Goal: Information Seeking & Learning: Find specific fact

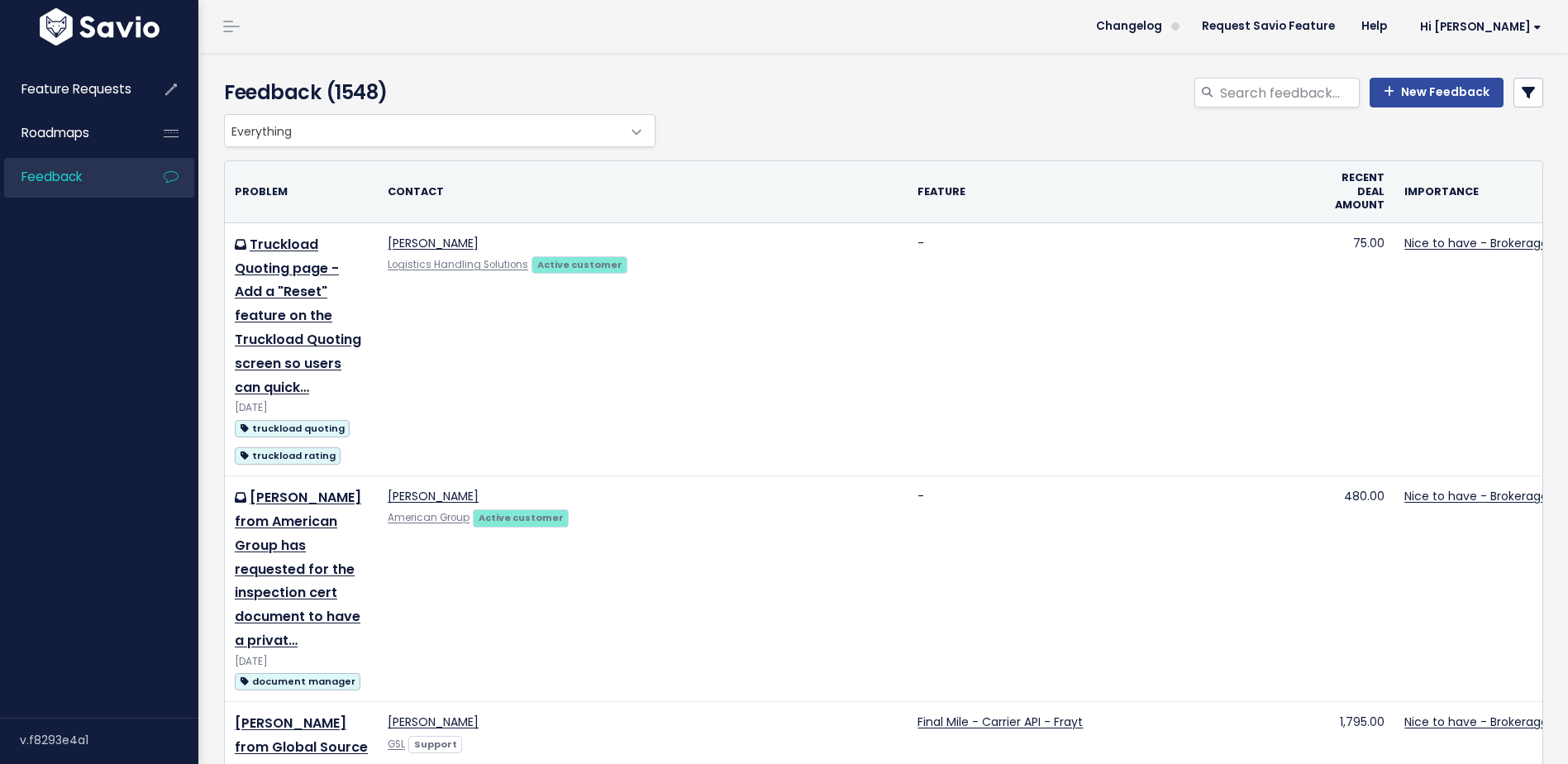
click at [1514, 95] on link at bounding box center [1528, 93] width 30 height 30
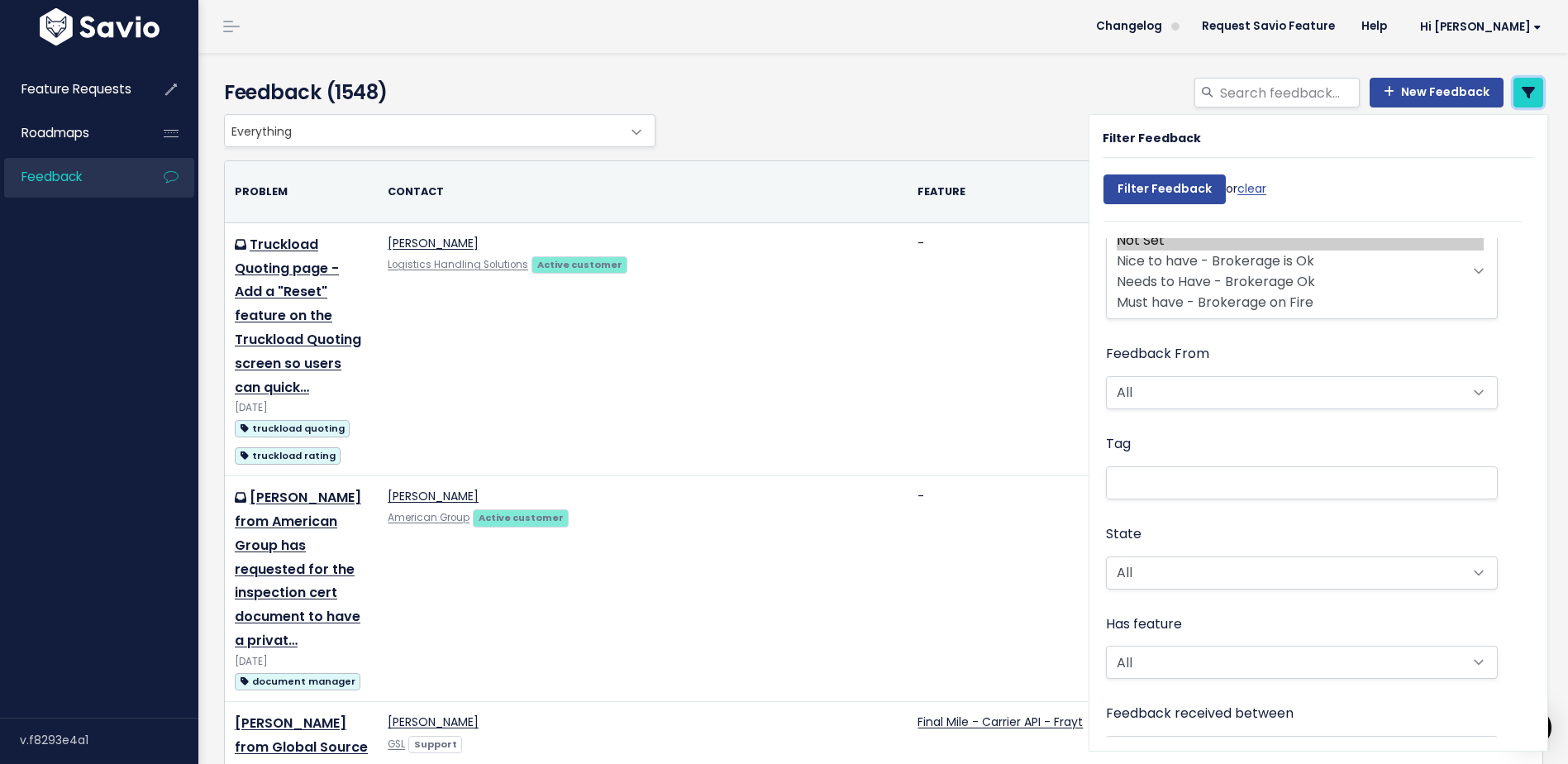
scroll to position [331, 0]
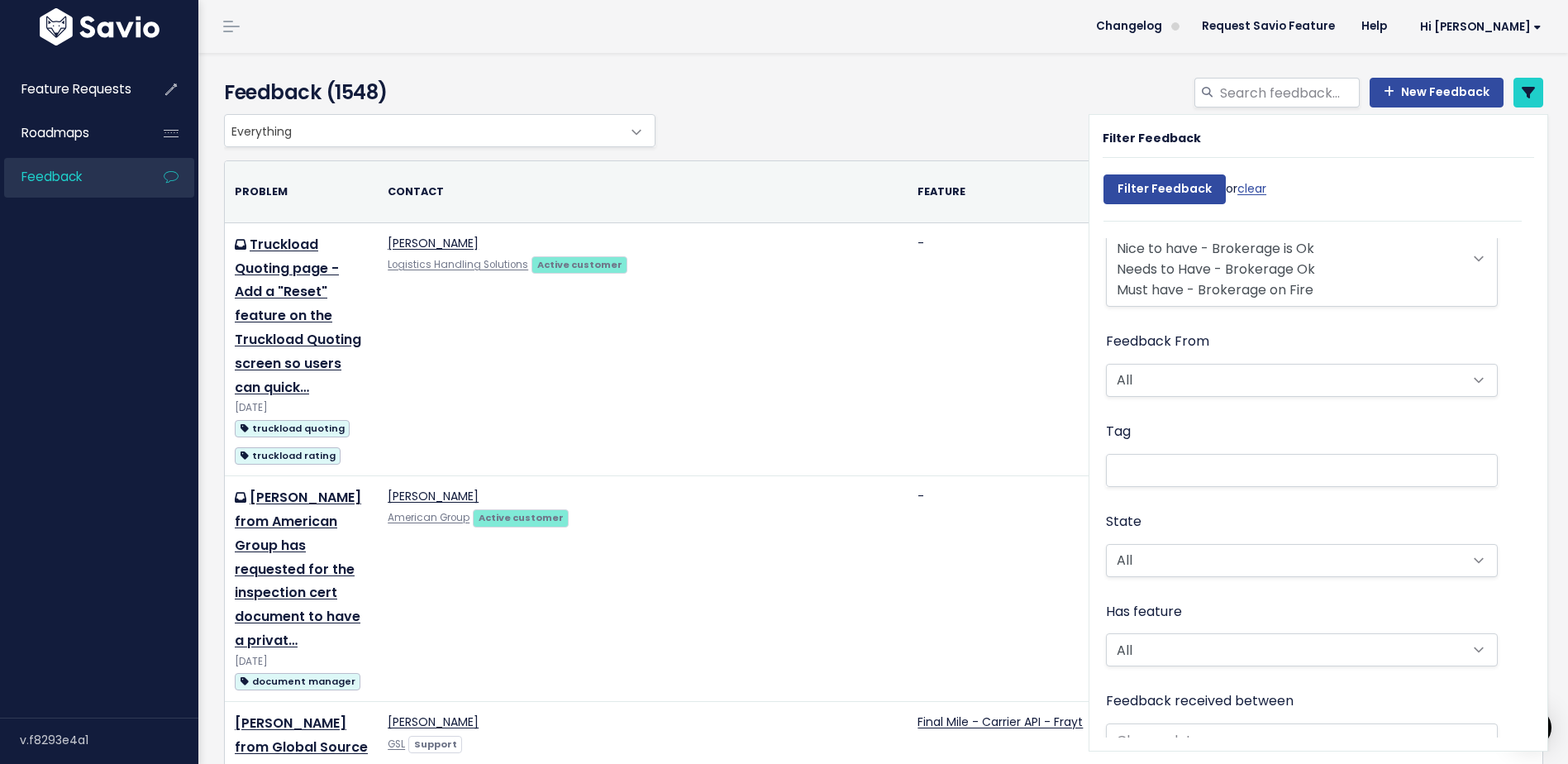
click at [1126, 468] on li at bounding box center [1298, 470] width 374 height 18
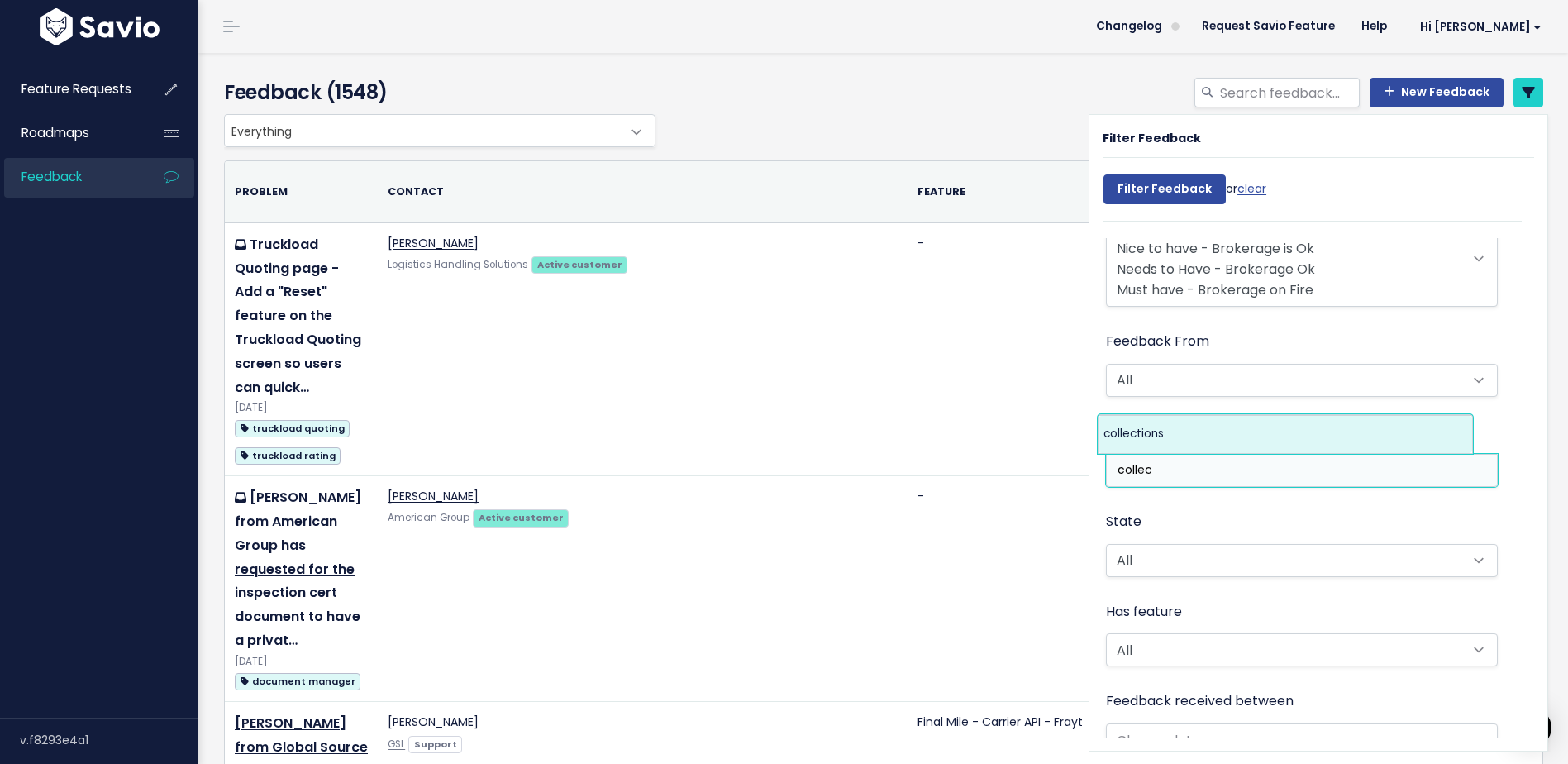
type input "collec"
select select "9160"
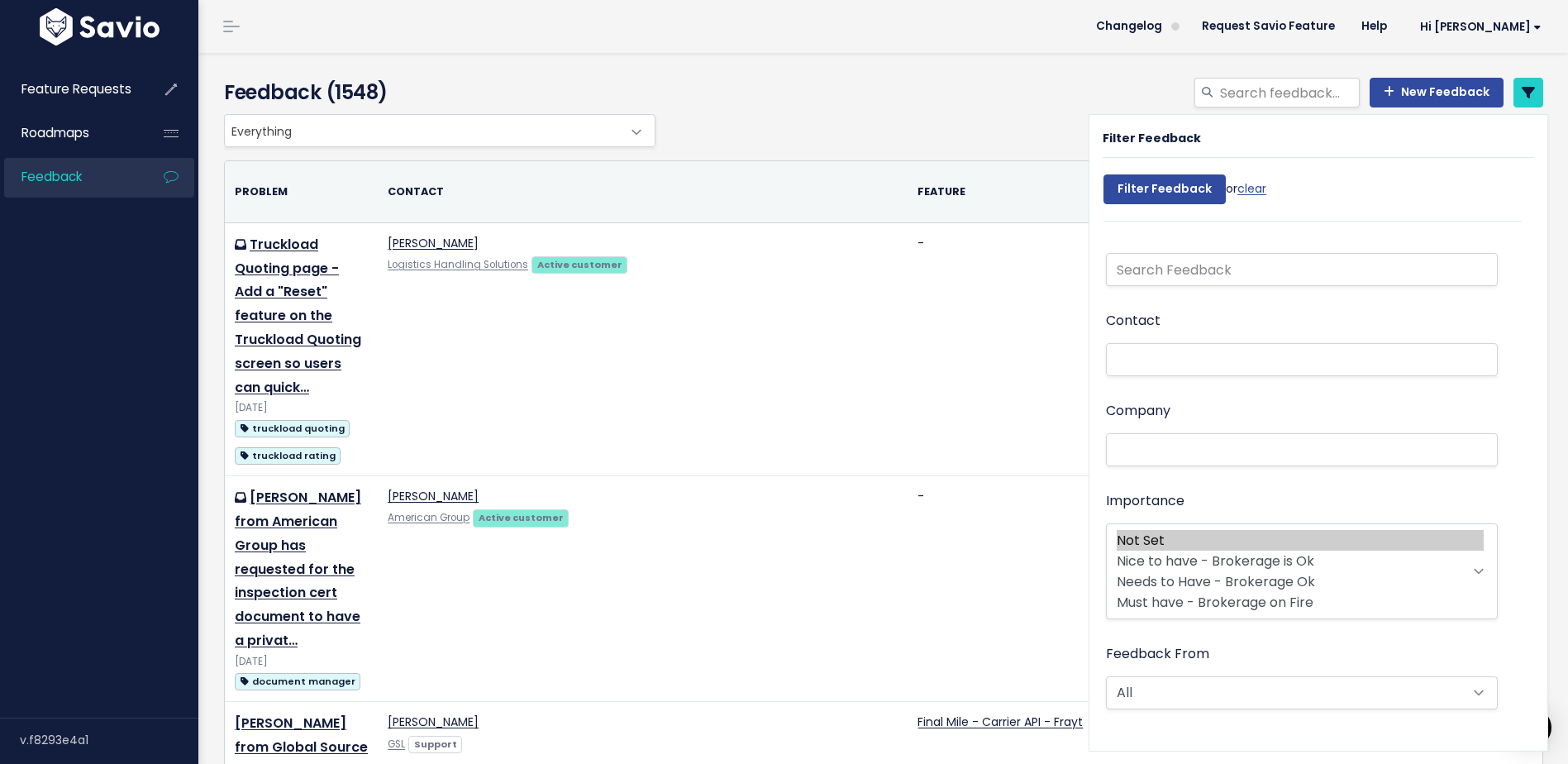
scroll to position [0, 0]
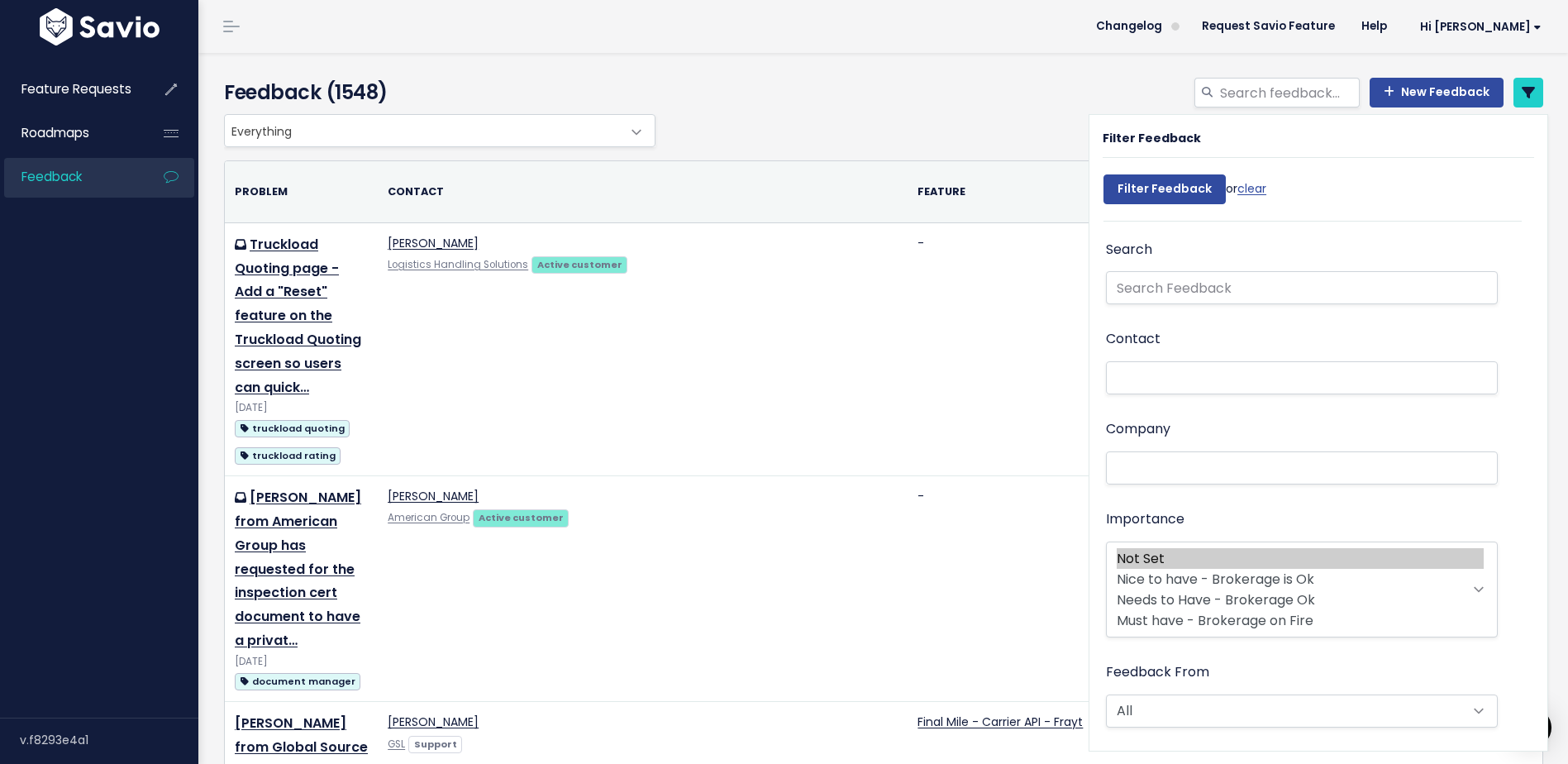
click at [1140, 378] on li at bounding box center [1298, 379] width 374 height 18
click at [1153, 290] on input "text" at bounding box center [1301, 287] width 392 height 33
type input "sender email"
click at [1104, 175] on input "Filter Feedback" at bounding box center [1165, 190] width 123 height 30
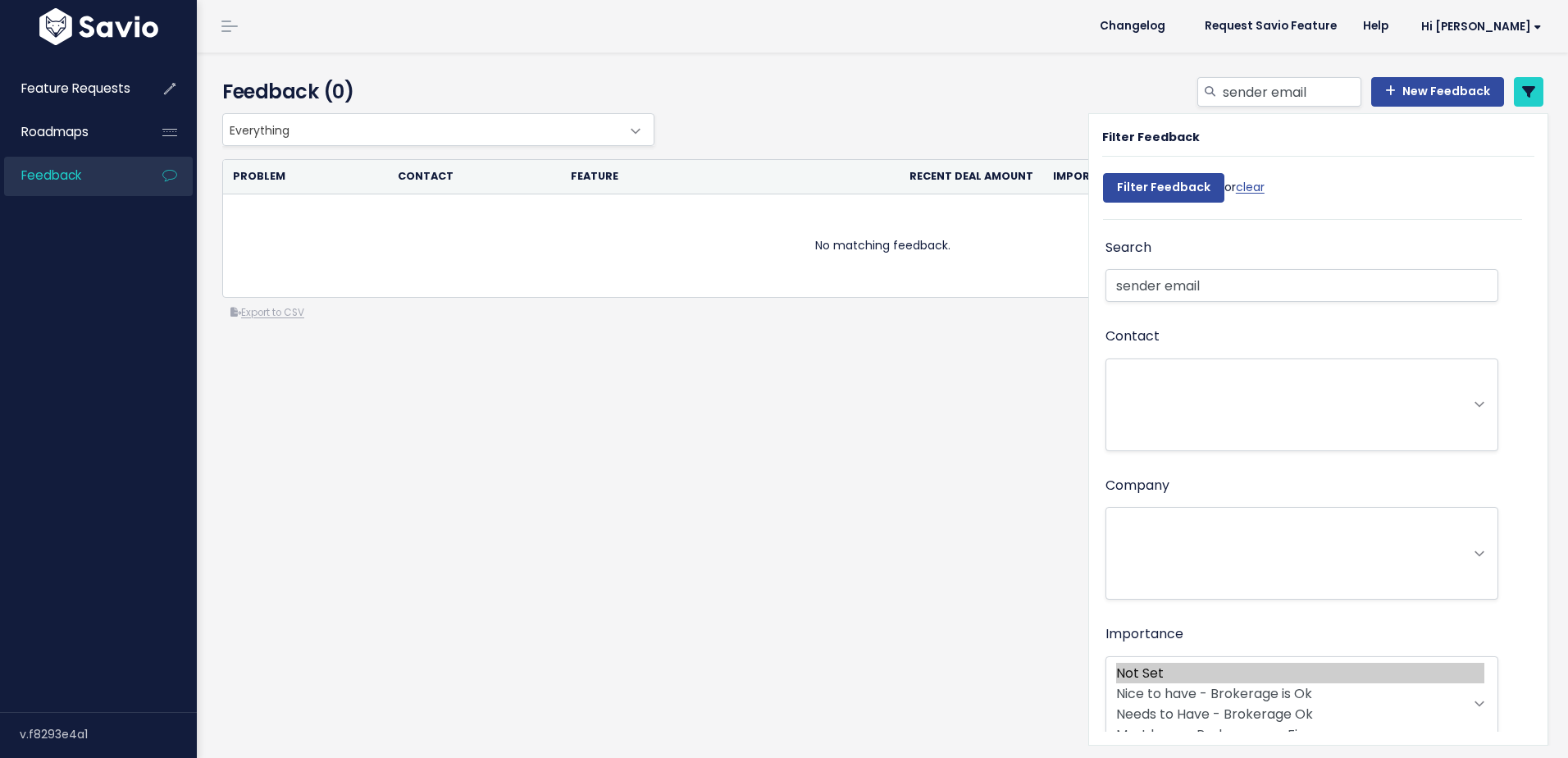
select select
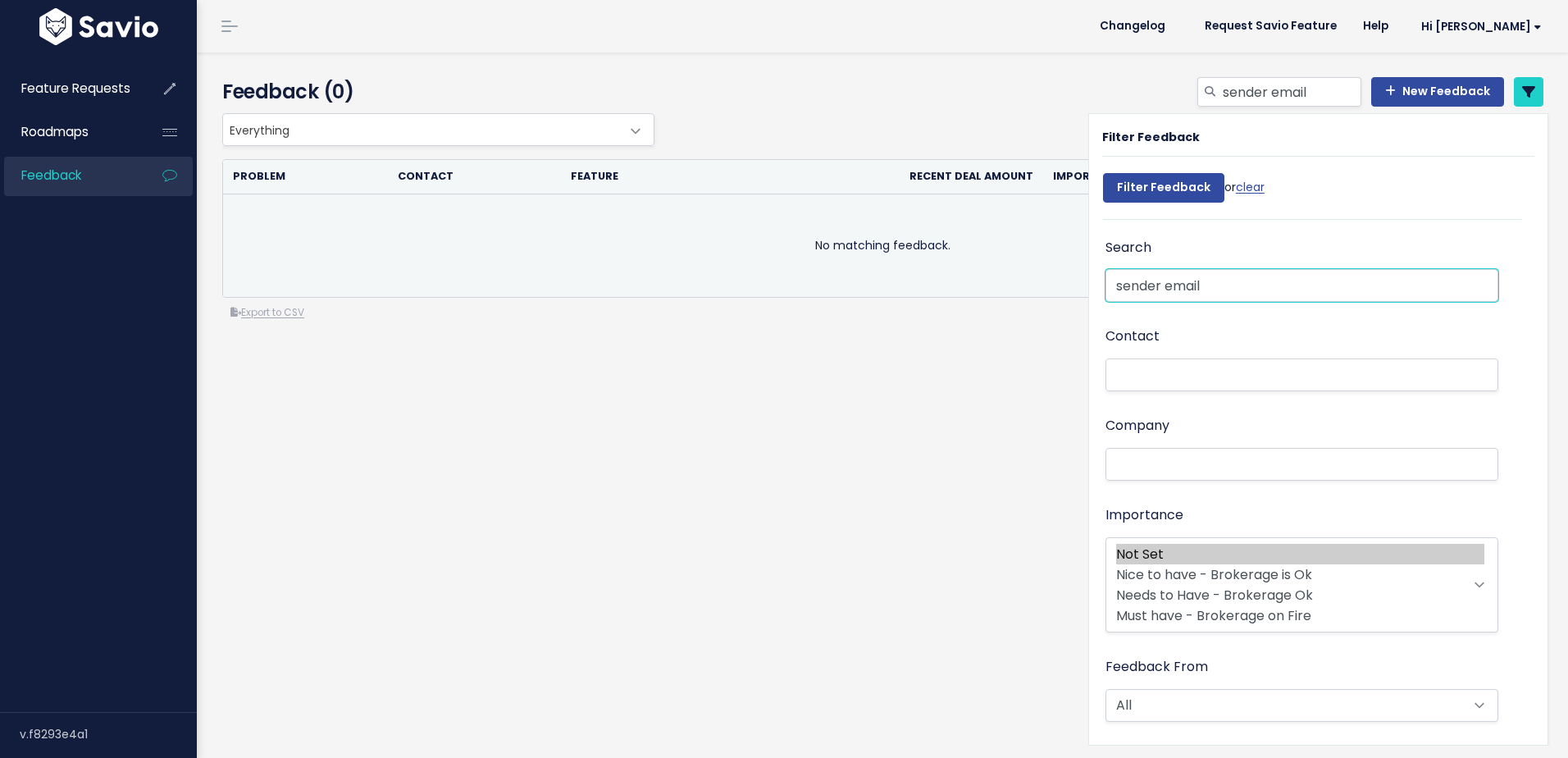
drag, startPoint x: 1136, startPoint y: 283, endPoint x: 873, endPoint y: 274, distance: 263.2
click at [873, 274] on div "Everything Any Product: Any Product Area Any Product: No Product Area No Produc…" at bounding box center [885, 282] width 1353 height 339
type input "from"
click at [1102, 174] on input "Filter Feedback" at bounding box center [1163, 188] width 122 height 29
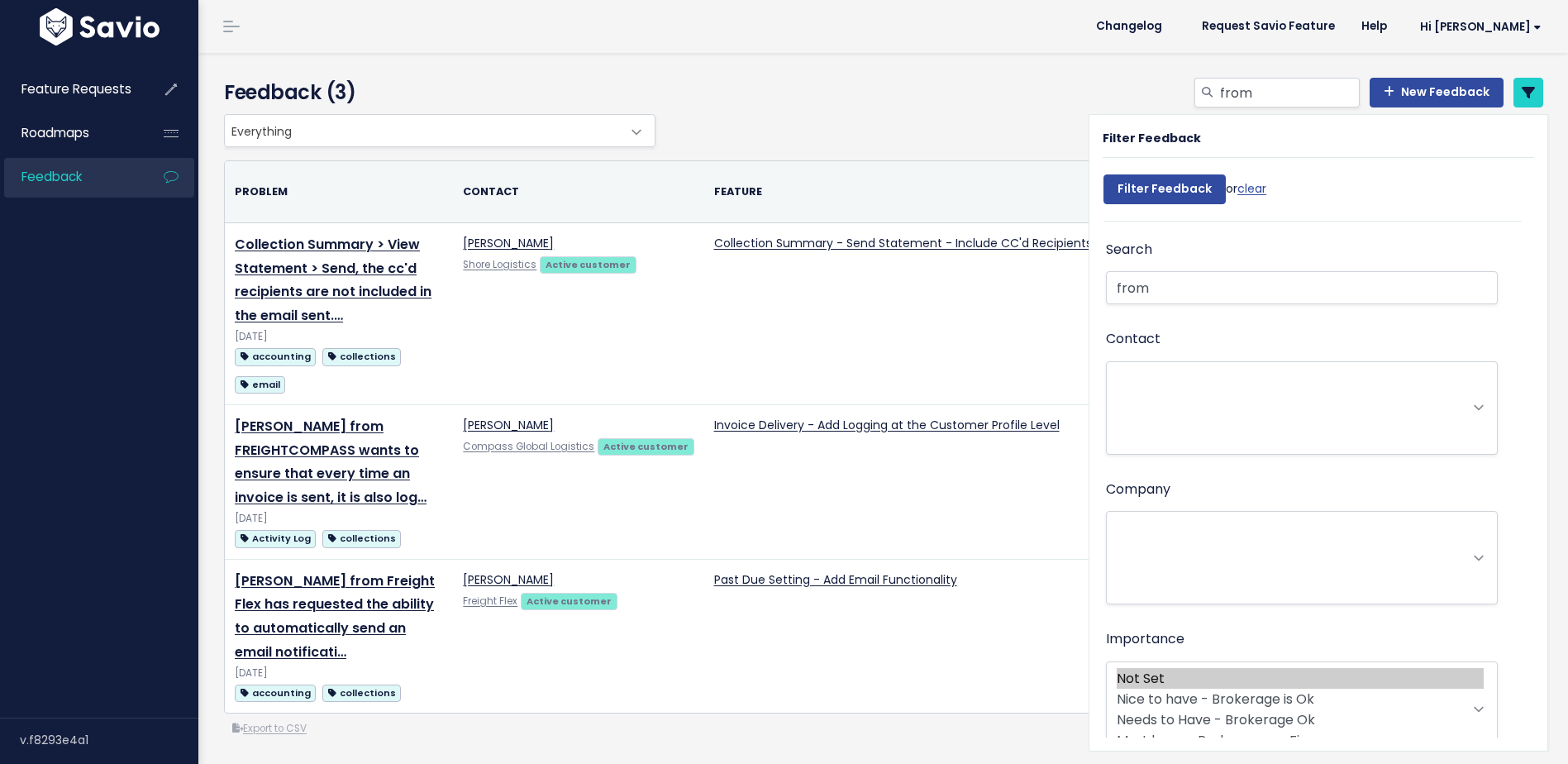
select select
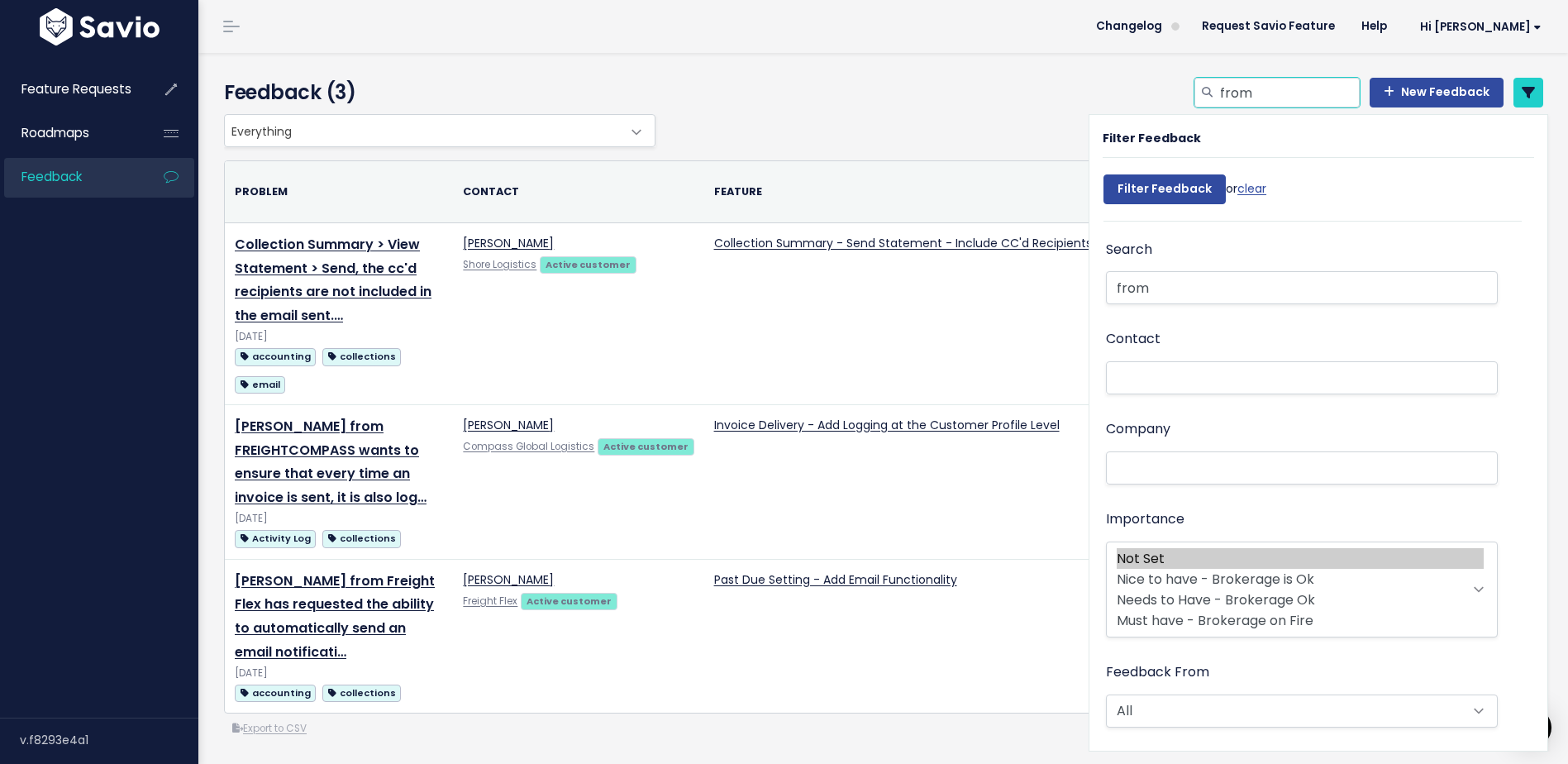
drag, startPoint x: 1263, startPoint y: 87, endPoint x: 1171, endPoint y: 87, distance: 92.0
click at [1171, 87] on div "from New Feedback" at bounding box center [1109, 96] width 897 height 37
type input "from field"
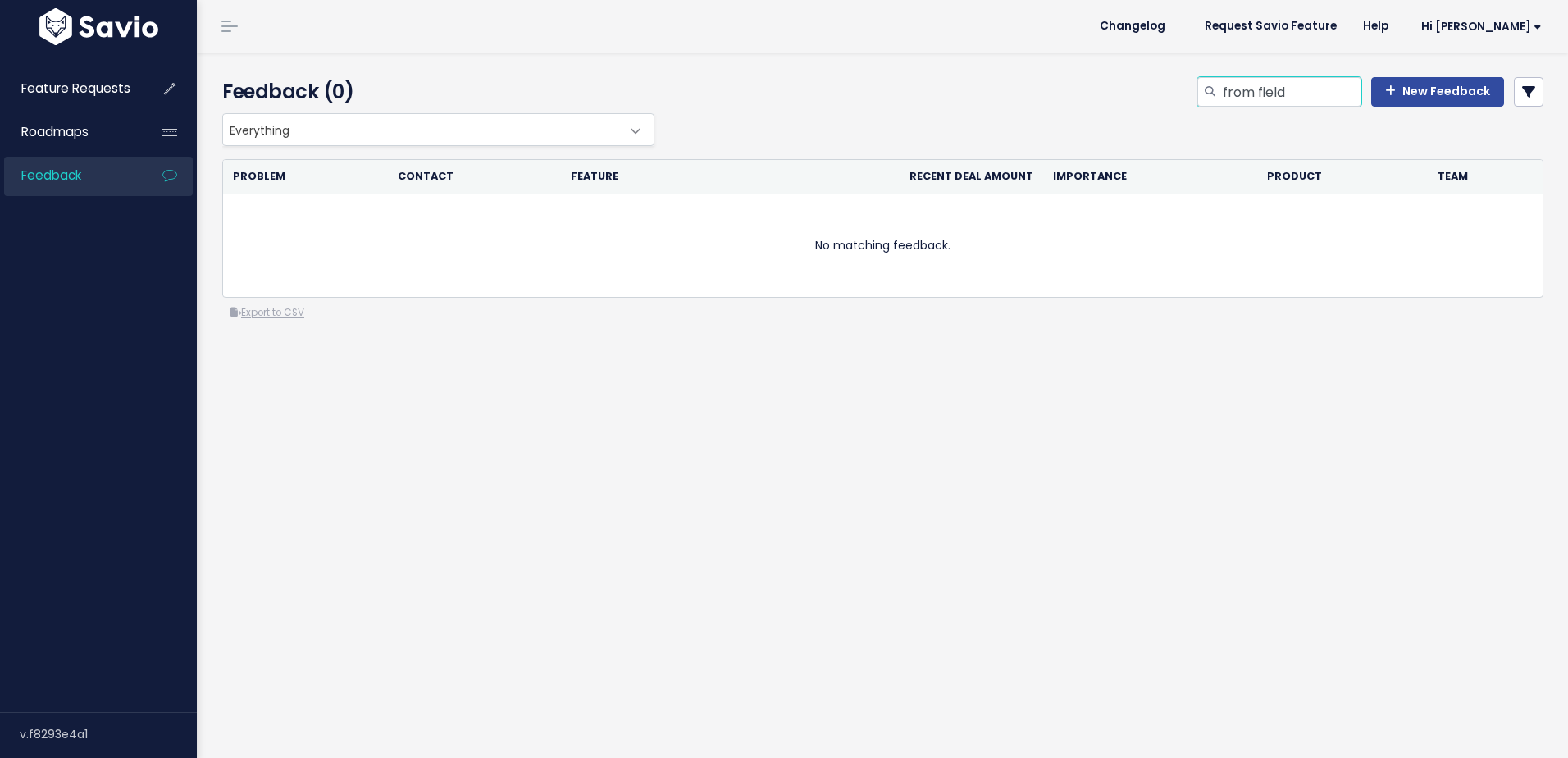
click at [1312, 93] on input "from field" at bounding box center [1291, 92] width 140 height 29
click at [1404, 89] on link "New Feedback" at bounding box center [1438, 92] width 133 height 29
click at [1522, 91] on icon at bounding box center [1528, 91] width 13 height 13
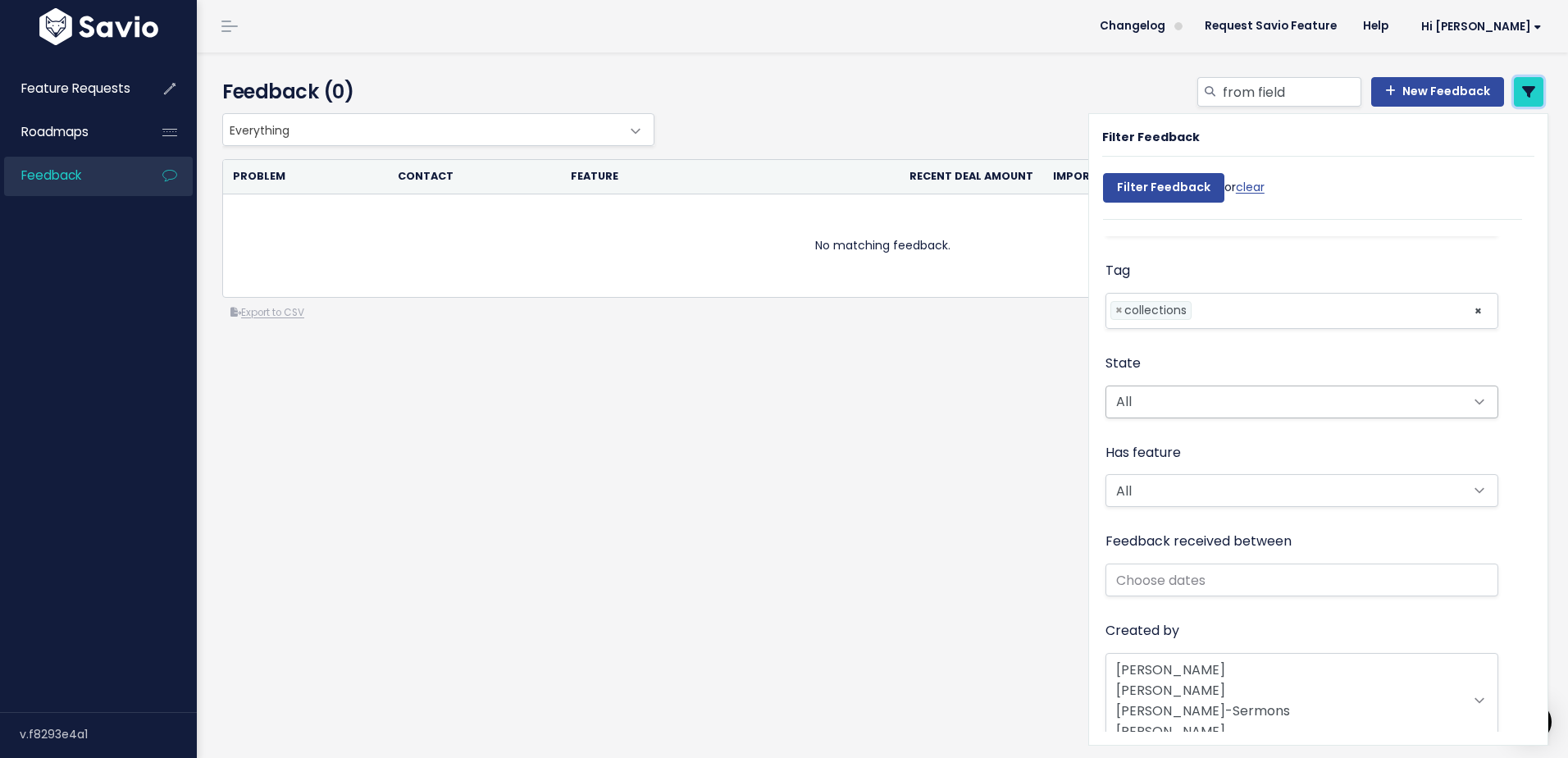
scroll to position [448, 0]
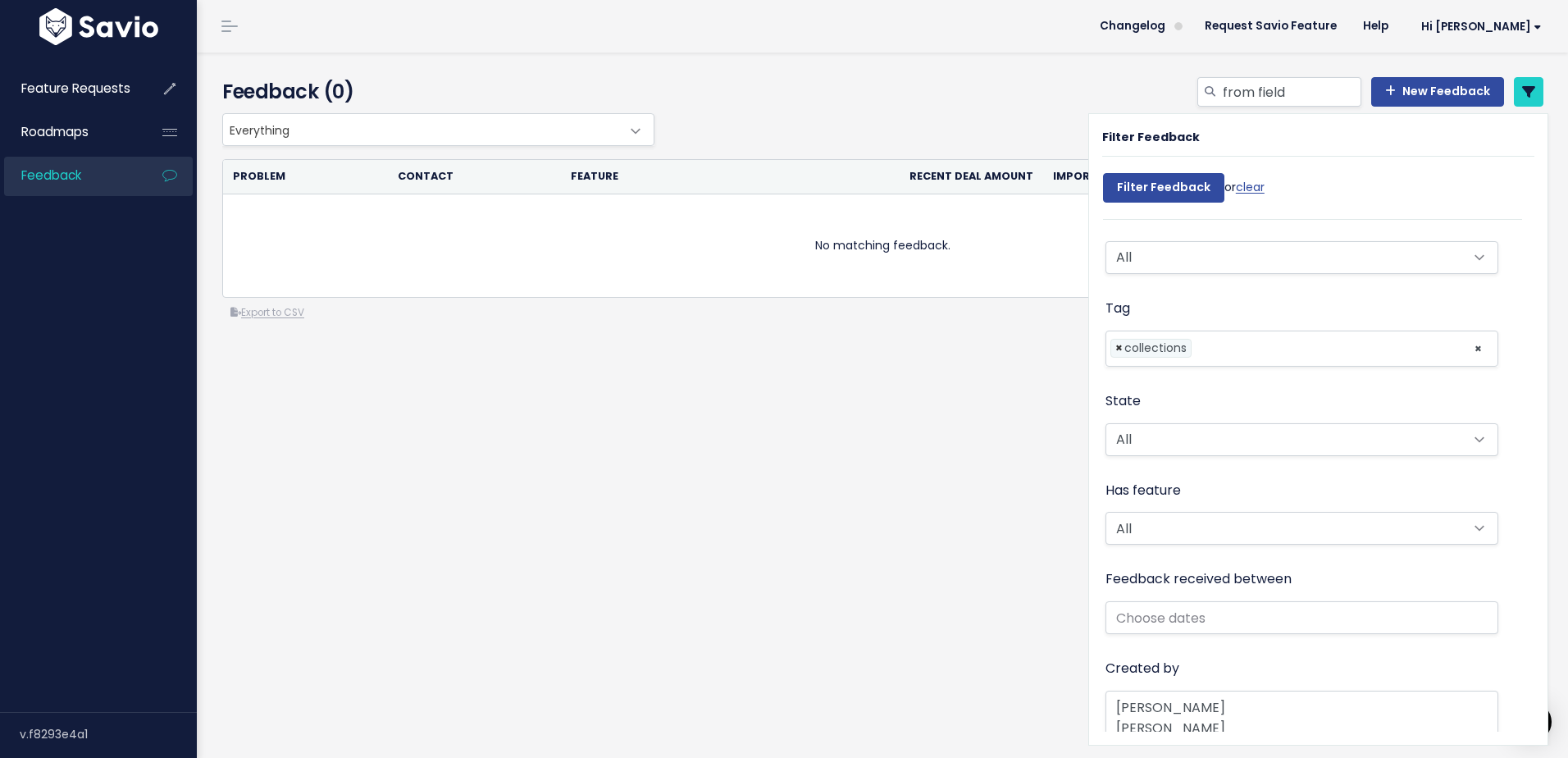
click at [1115, 348] on span "×" at bounding box center [1119, 348] width 8 height 18
select select
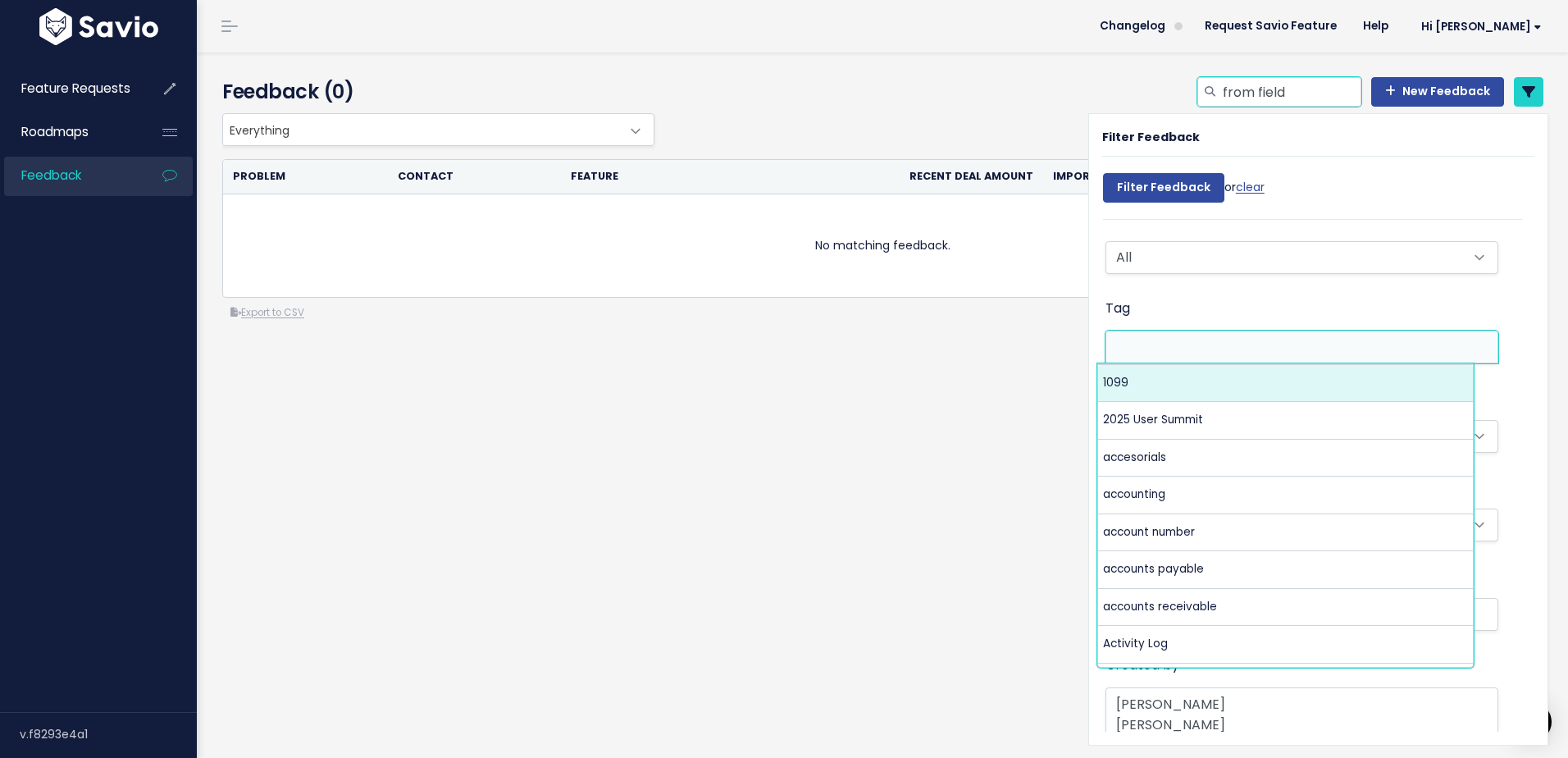
click at [1296, 97] on input "from field" at bounding box center [1291, 92] width 140 height 29
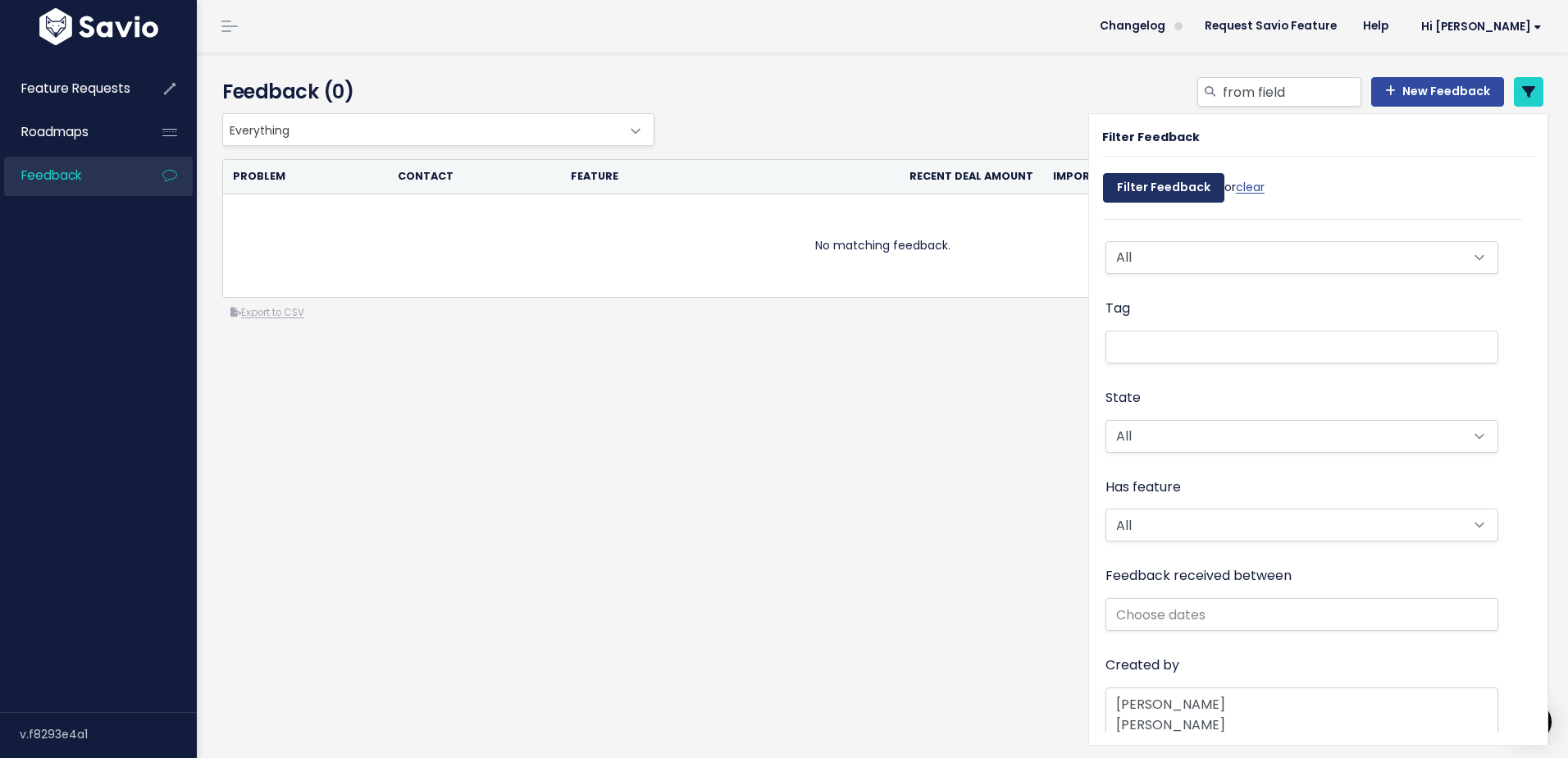
click at [1154, 190] on input "Filter Feedback" at bounding box center [1163, 188] width 122 height 29
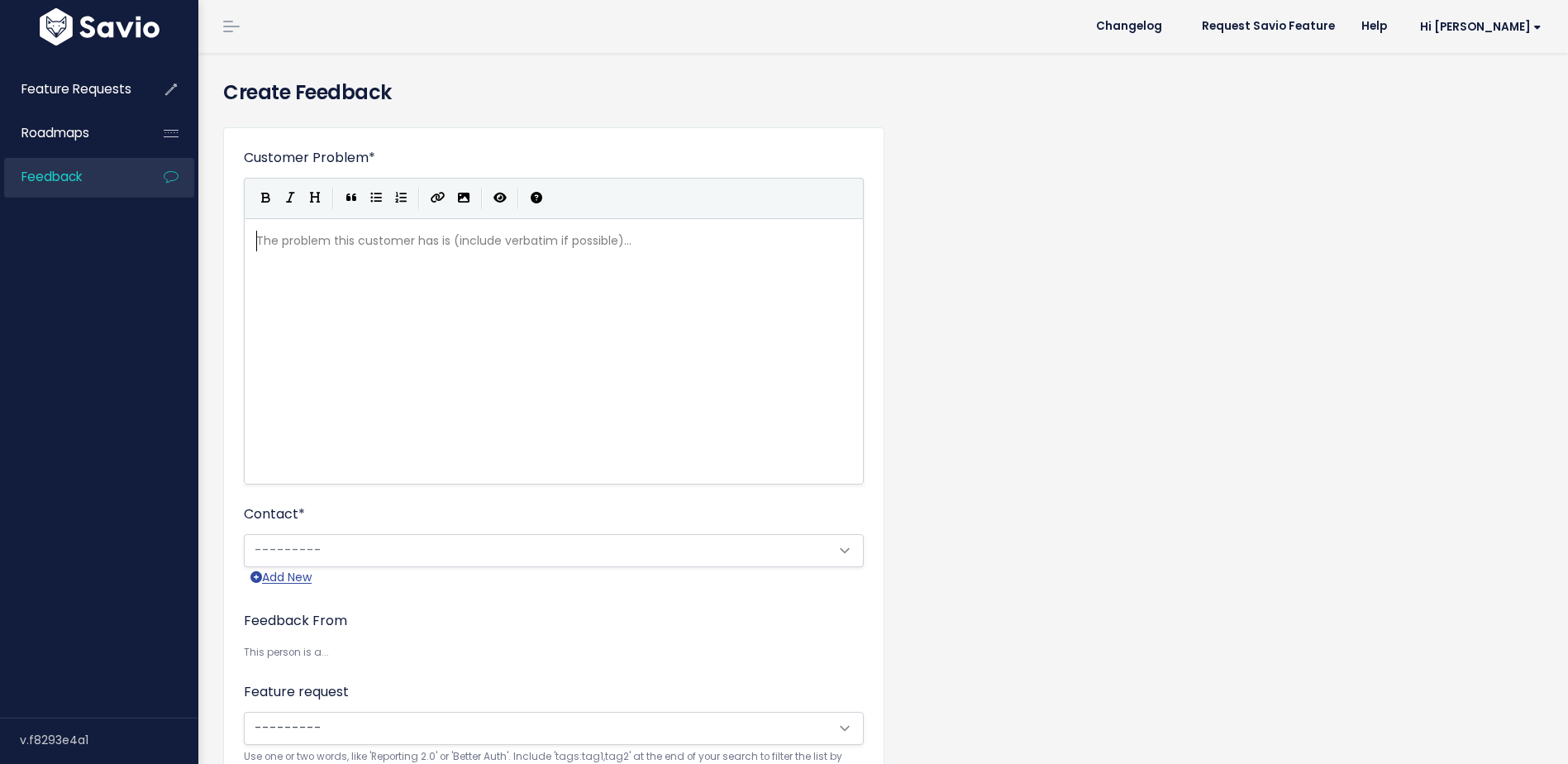
scroll to position [2, 0]
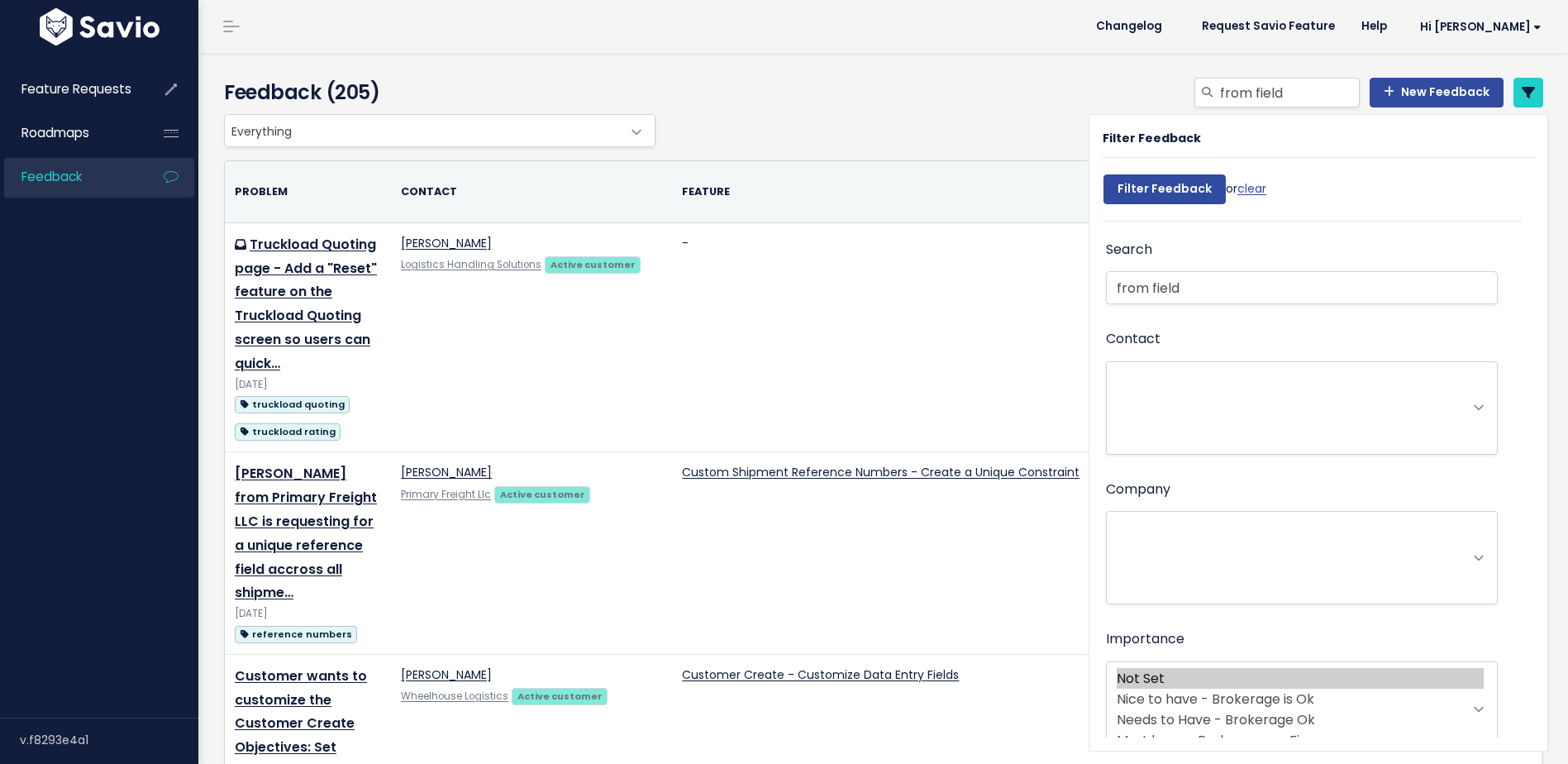
select select
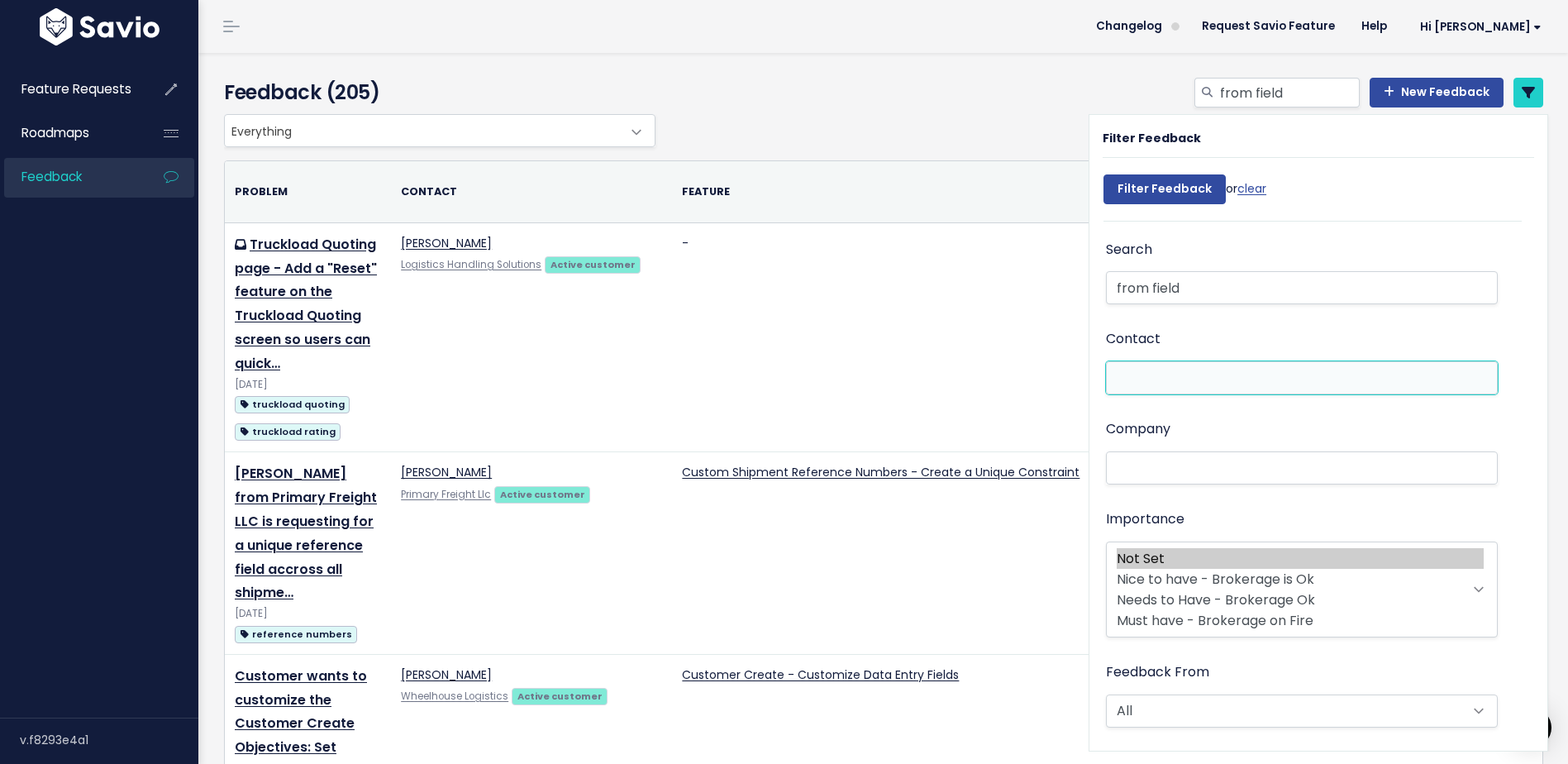
click at [1168, 372] on li at bounding box center [1298, 379] width 374 height 18
click at [1213, 673] on div "Feedback From All Active customer Churned customer Internal user Lost deal Pros…" at bounding box center [1301, 696] width 392 height 70
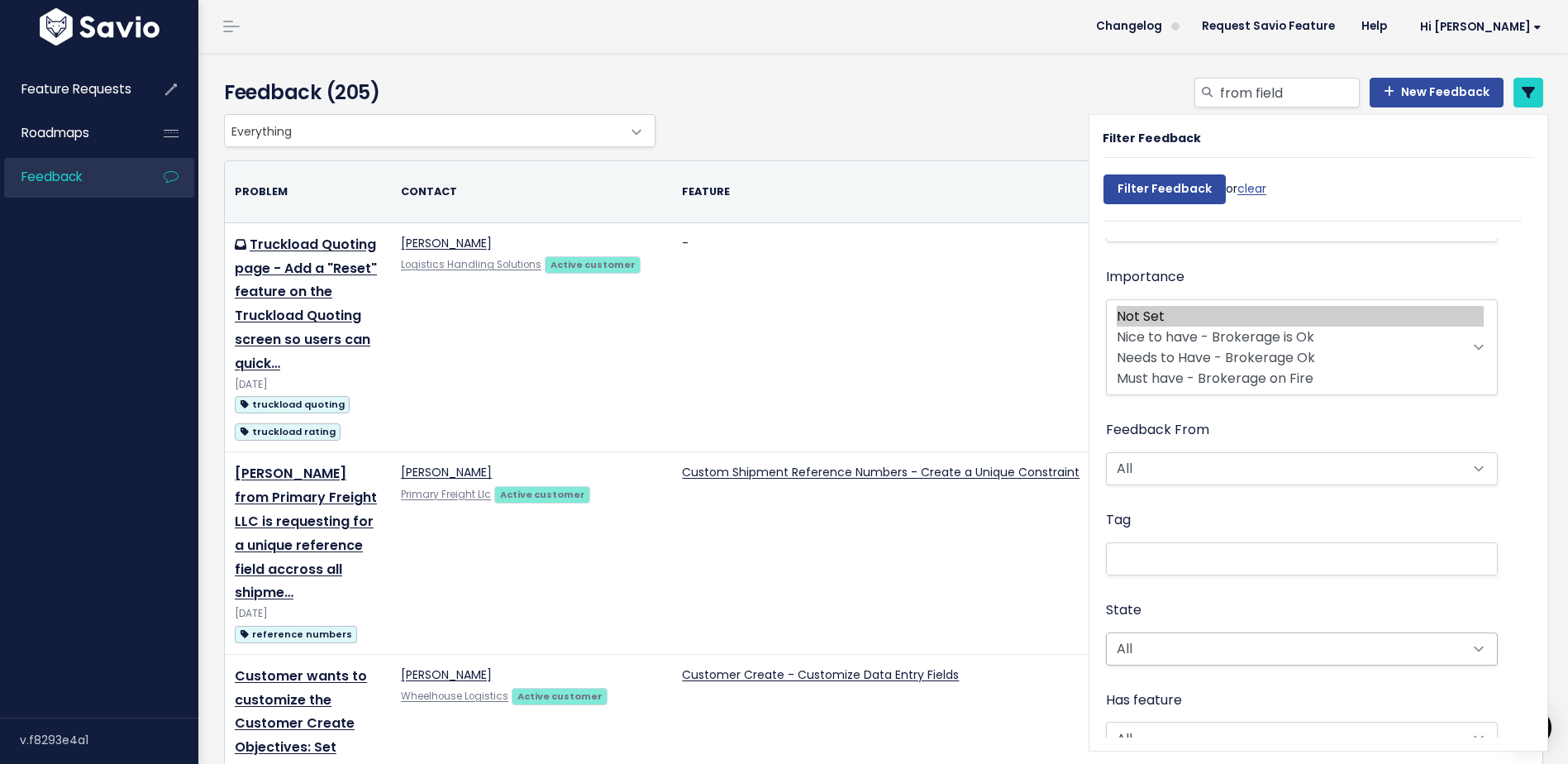
scroll to position [248, 0]
click at [1216, 542] on ul at bounding box center [1301, 553] width 390 height 32
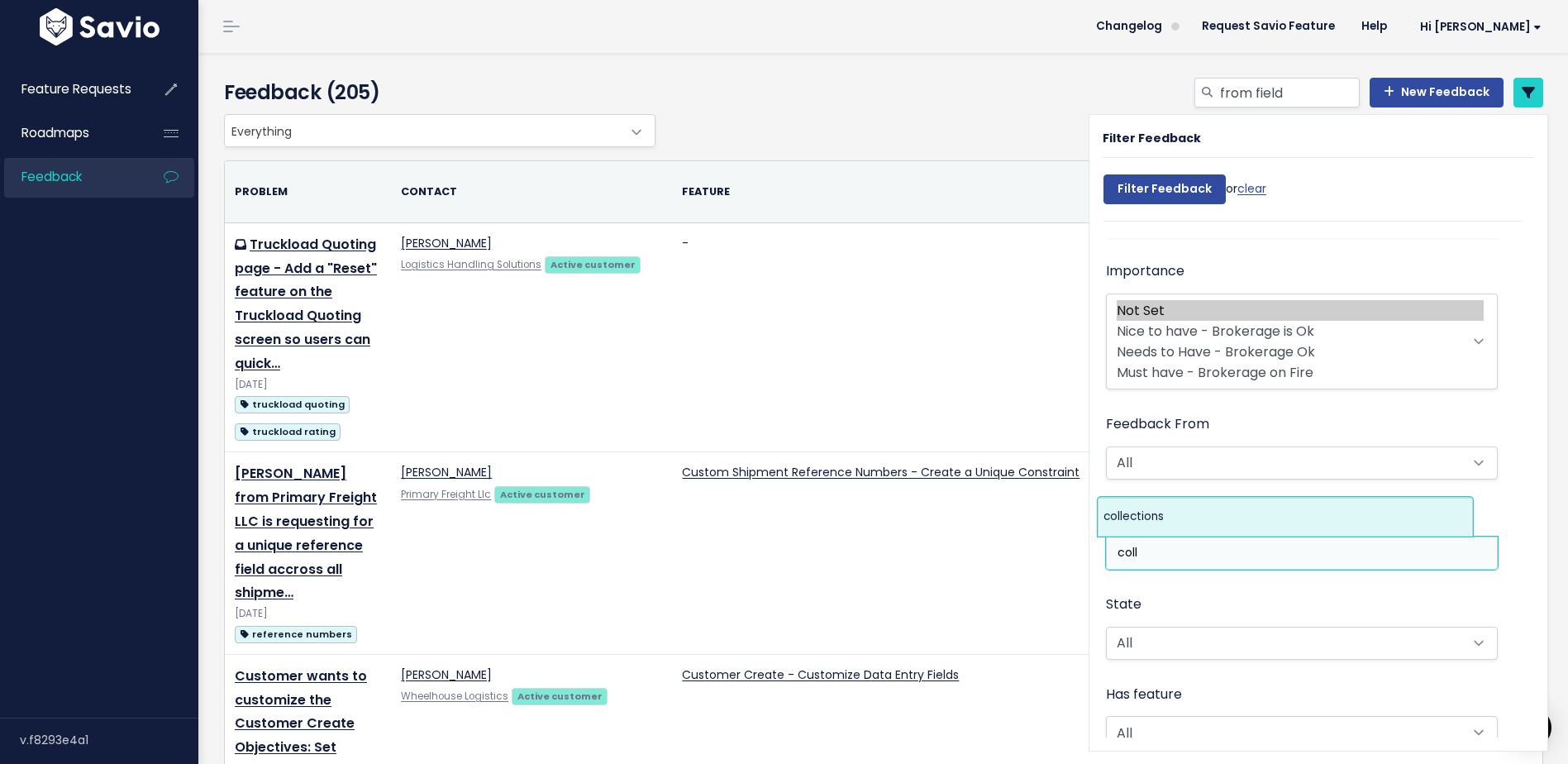
type input "coll"
select select "9160"
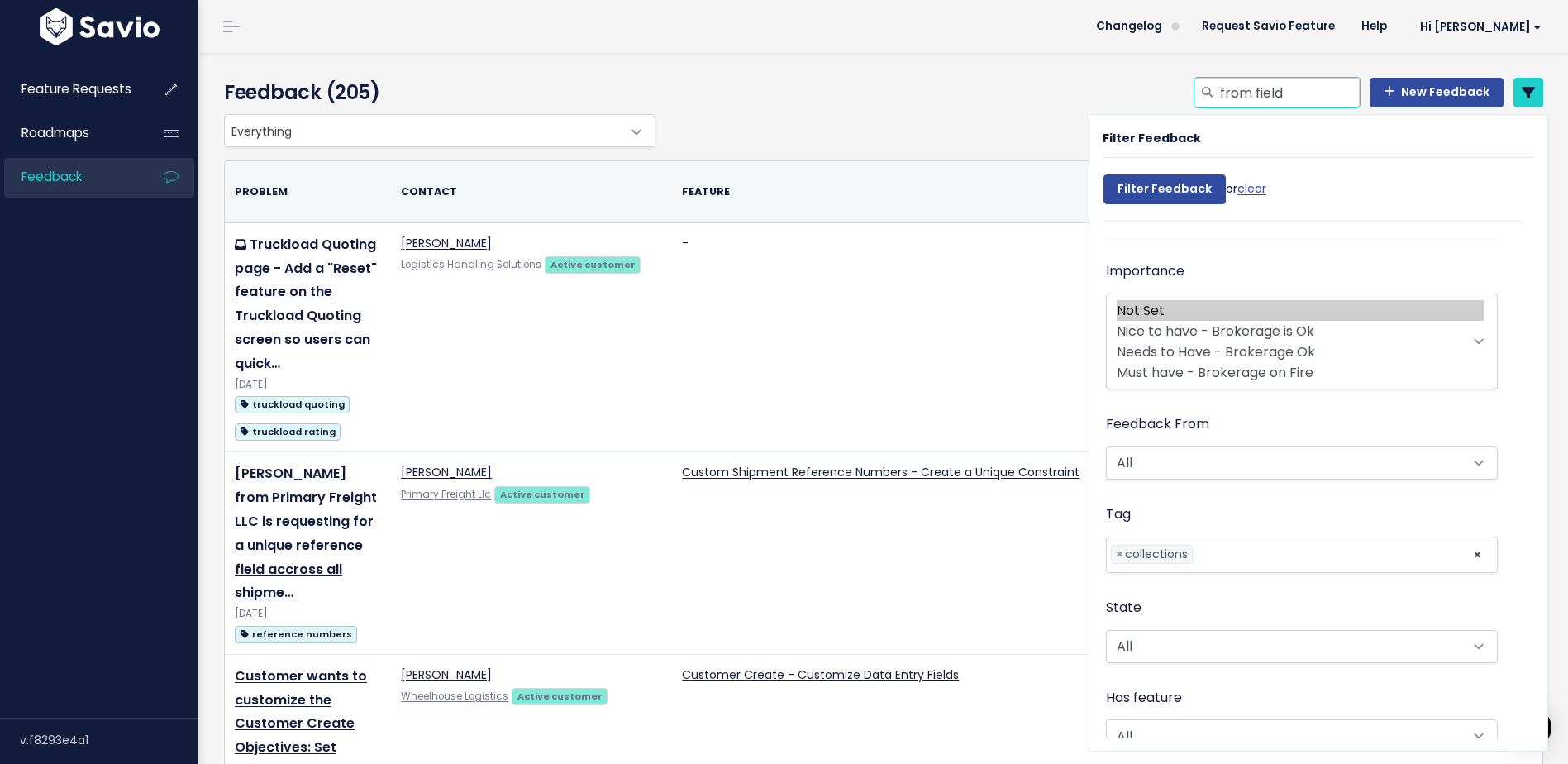
drag, startPoint x: 1279, startPoint y: 94, endPoint x: 1238, endPoint y: 93, distance: 41.0
click at [1238, 93] on input "from field" at bounding box center [1288, 93] width 141 height 30
type input ""from""
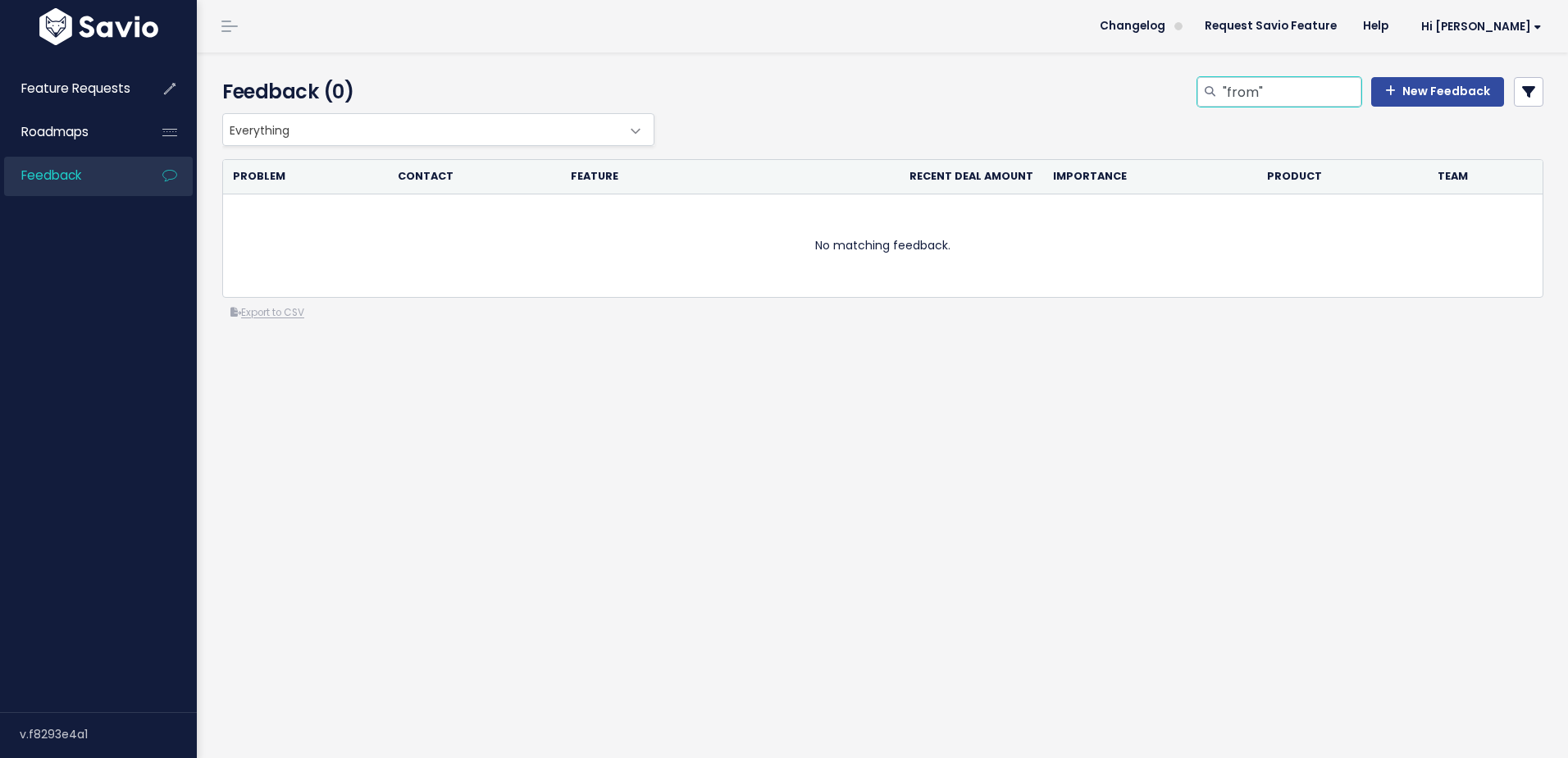
click at [1255, 95] on input ""from"" at bounding box center [1291, 92] width 140 height 29
click at [1221, 77] on input ""from" at bounding box center [1291, 92] width 140 height 29
click at [1221, 83] on input ""from" at bounding box center [1291, 92] width 140 height 29
click at [1278, 88] on input "from" at bounding box center [1291, 92] width 140 height 29
type input "from"
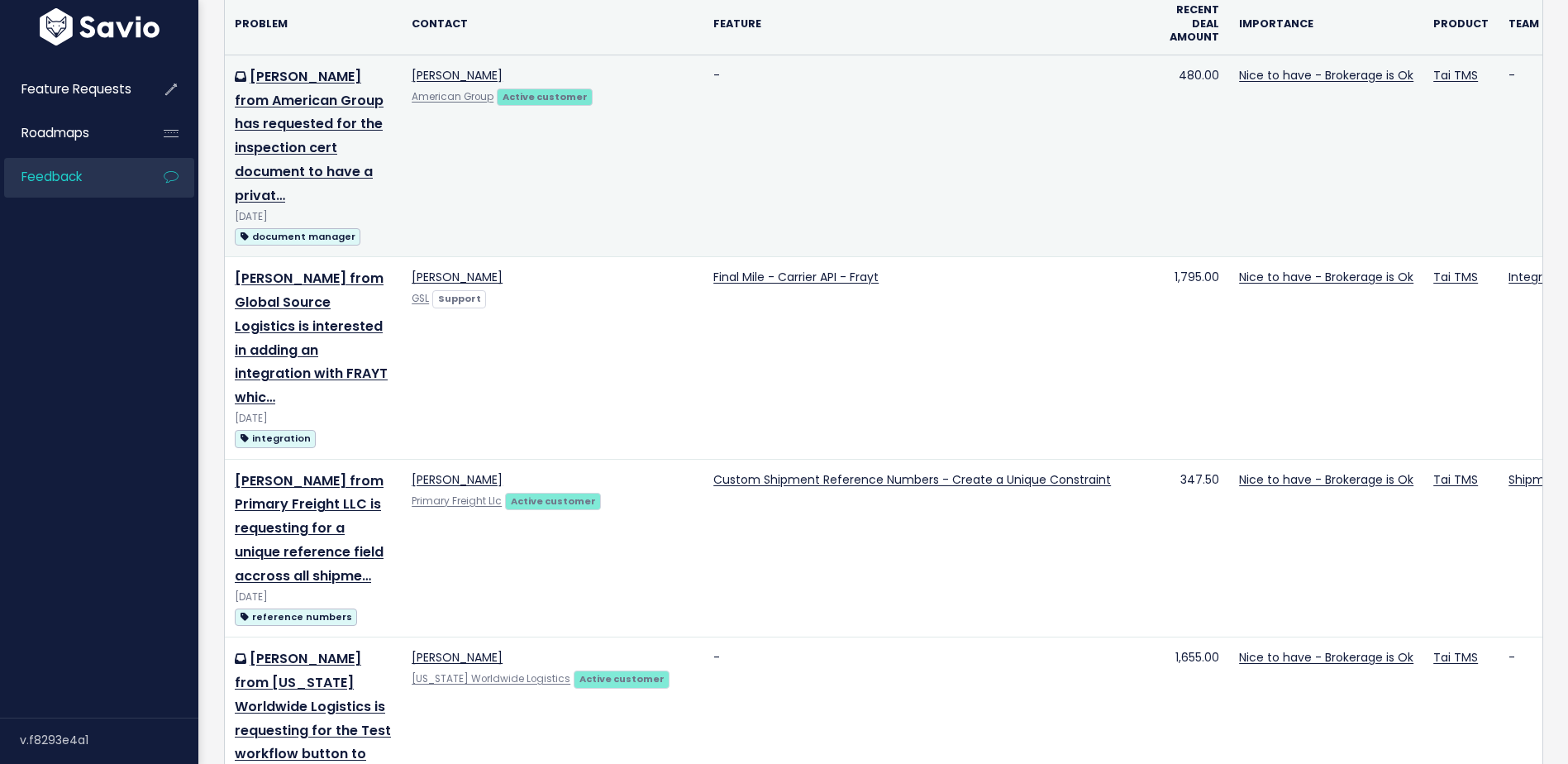
scroll to position [331, 0]
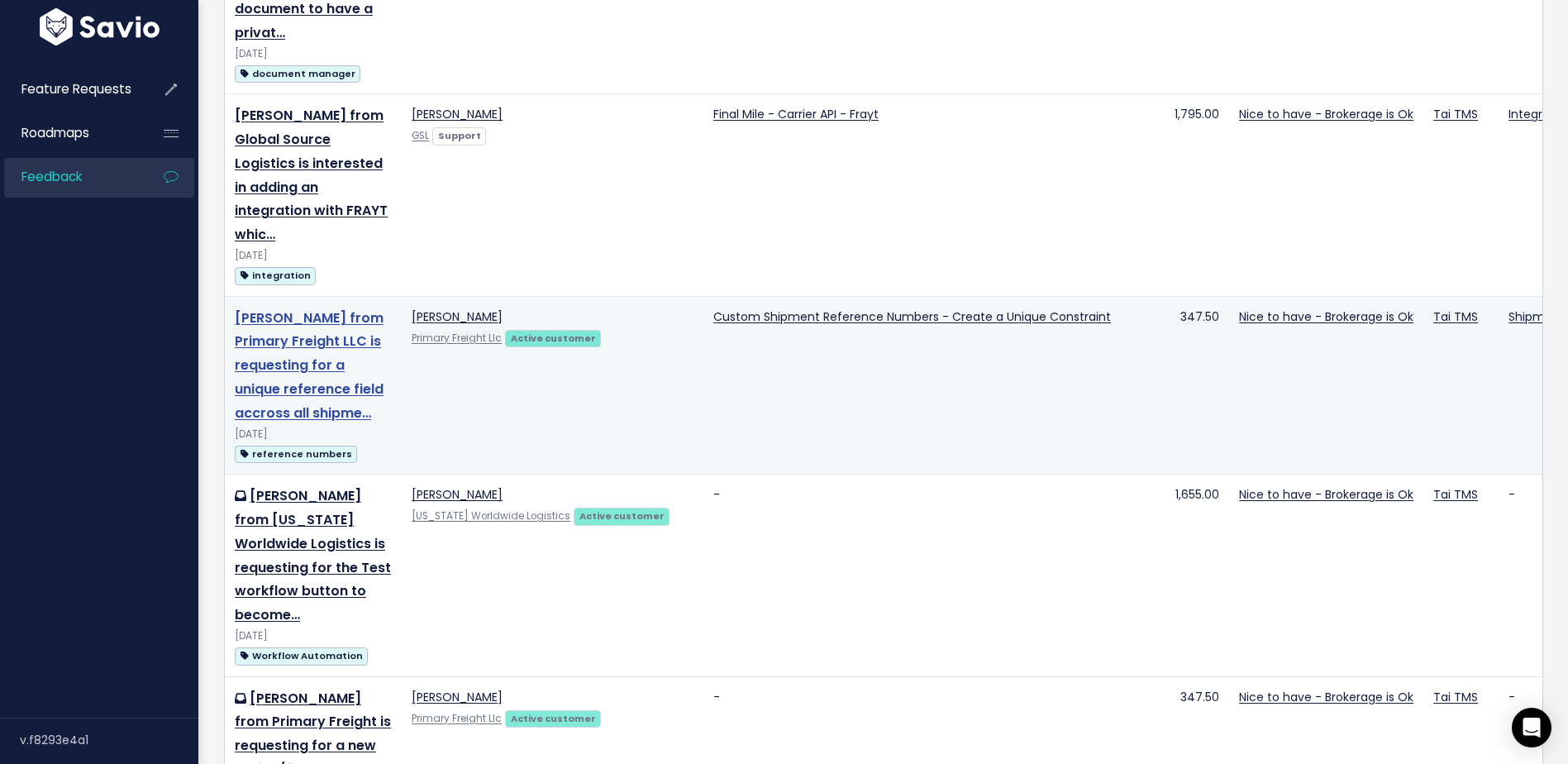
drag, startPoint x: 303, startPoint y: 372, endPoint x: 317, endPoint y: 361, distance: 17.8
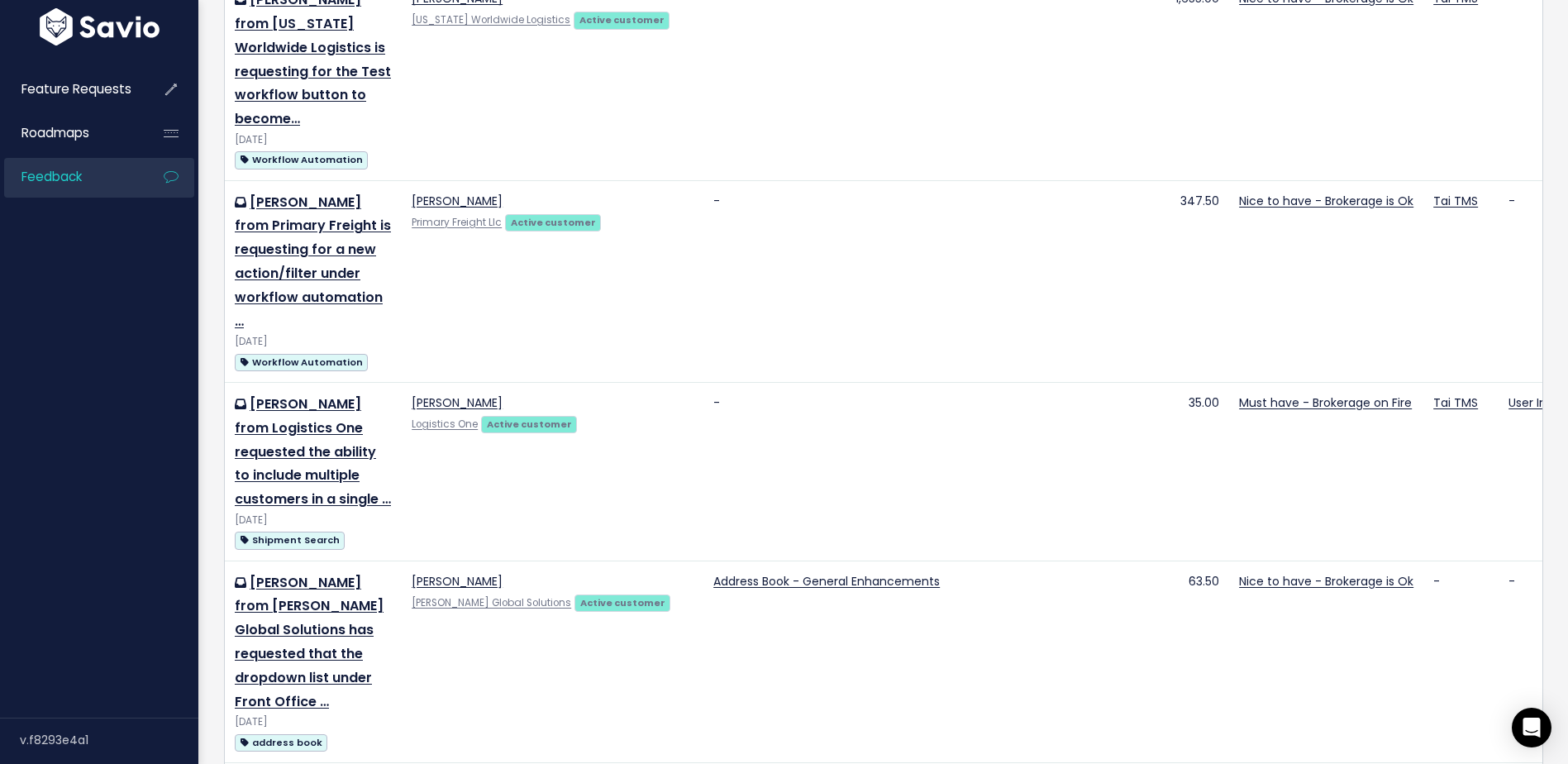
scroll to position [909, 0]
